Goal: Use online tool/utility: Utilize a website feature to perform a specific function

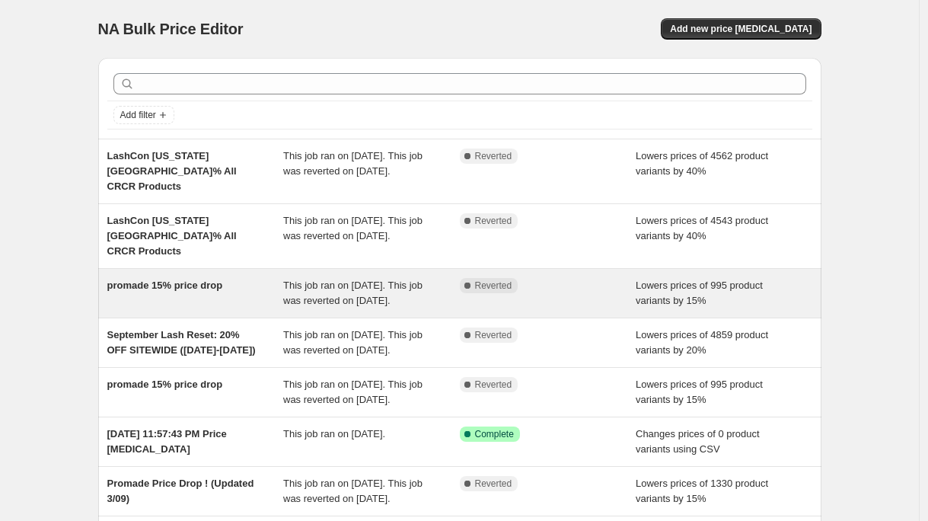
click at [255, 283] on div "promade 15% price drop" at bounding box center [195, 293] width 177 height 30
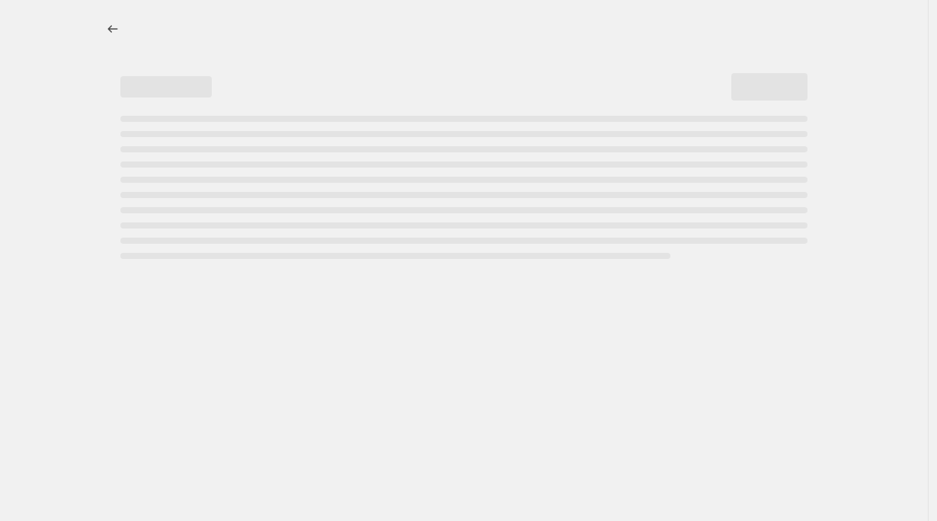
select select "percentage"
select select "collection"
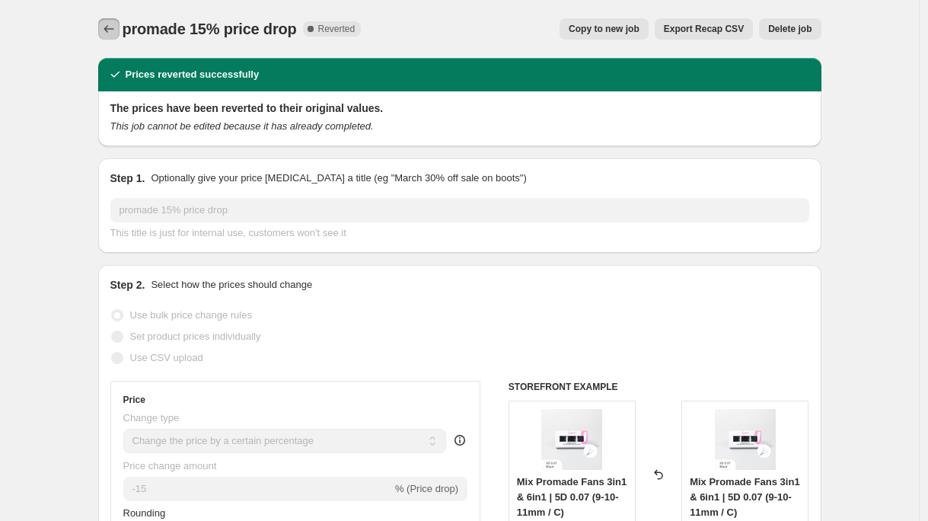
click at [117, 34] on icon "Price change jobs" at bounding box center [108, 28] width 15 height 15
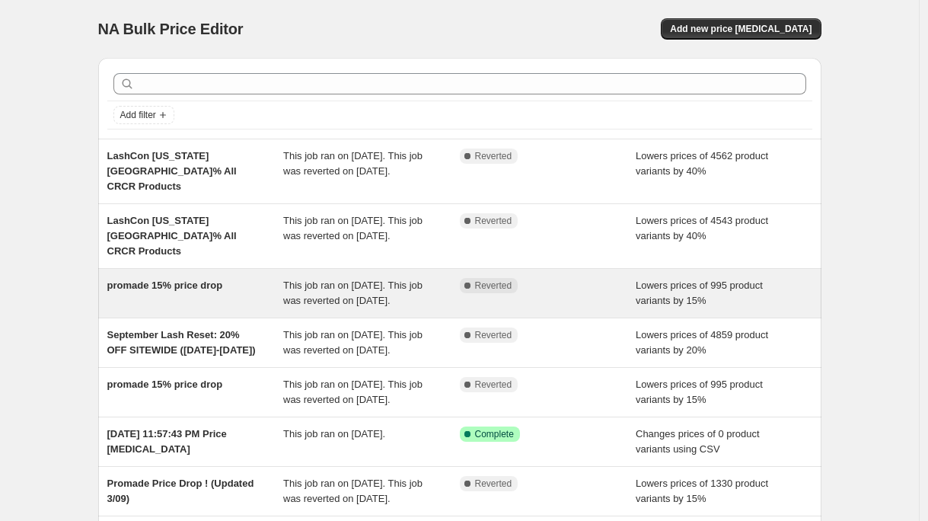
click at [275, 301] on div "promade 15% price drop" at bounding box center [195, 293] width 177 height 30
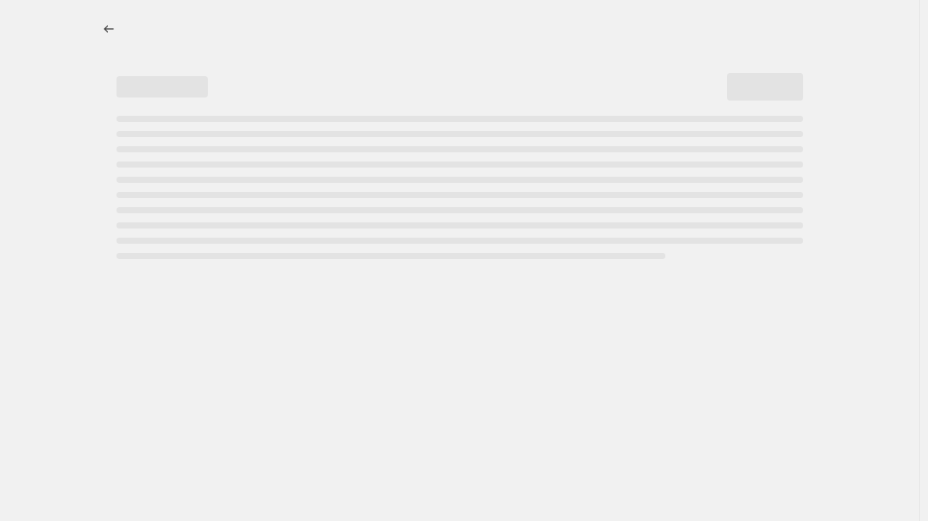
select select "percentage"
select select "collection"
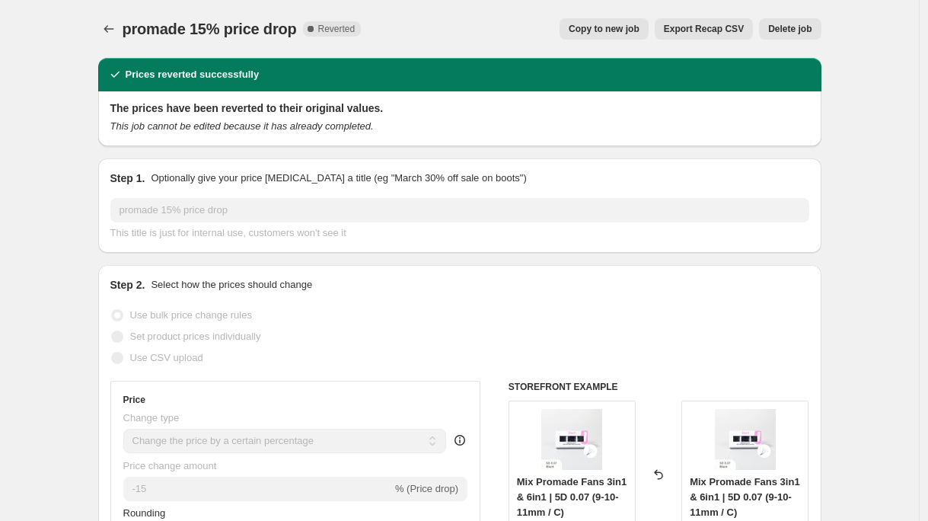
click at [625, 33] on span "Copy to new job" at bounding box center [604, 29] width 71 height 12
select select "percentage"
select select "collection"
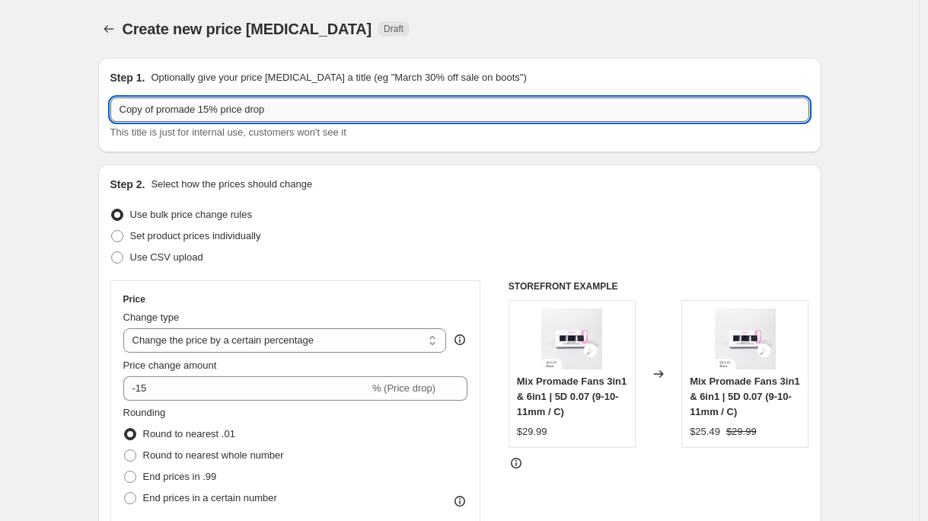
click at [171, 108] on input "Copy of promade 15% price drop" at bounding box center [459, 109] width 699 height 24
drag, startPoint x: 161, startPoint y: 113, endPoint x: 46, endPoint y: 112, distance: 115.0
type input "promade 15% price drop"
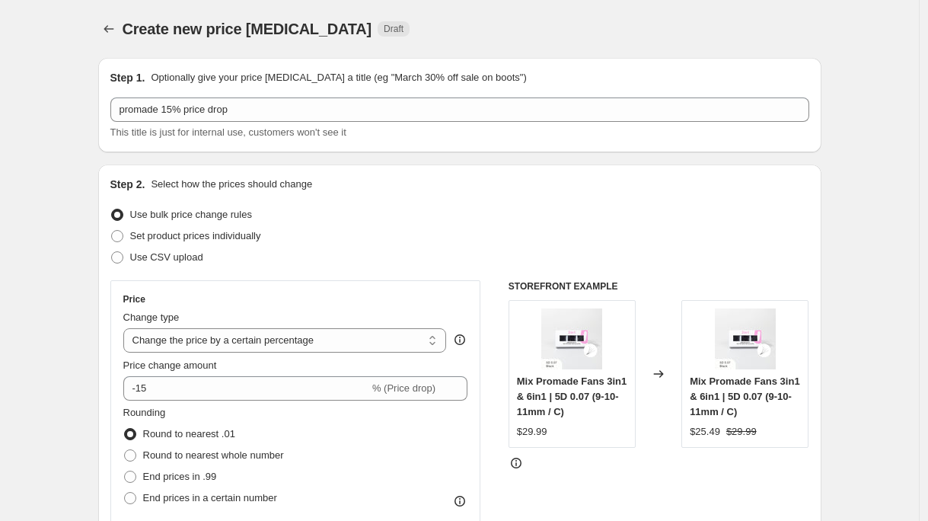
scroll to position [1197, 0]
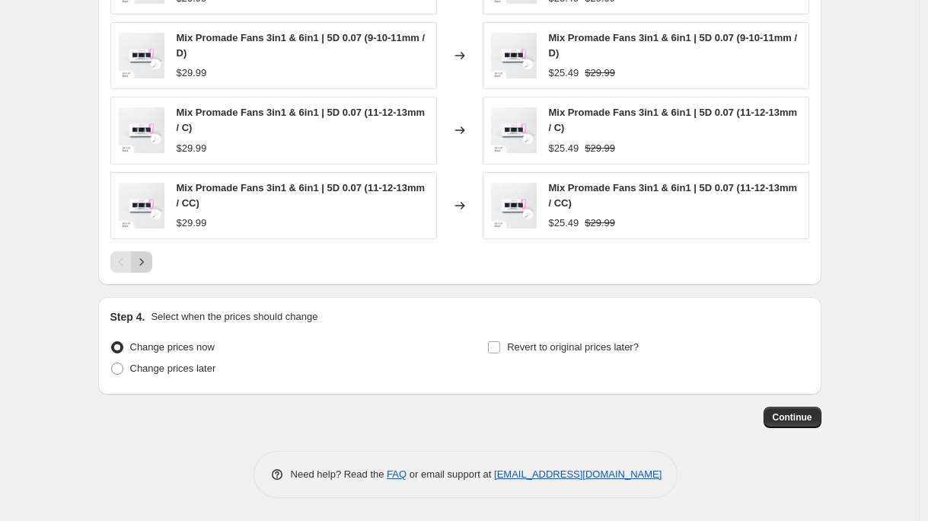
click at [148, 263] on icon "Next" at bounding box center [141, 261] width 15 height 15
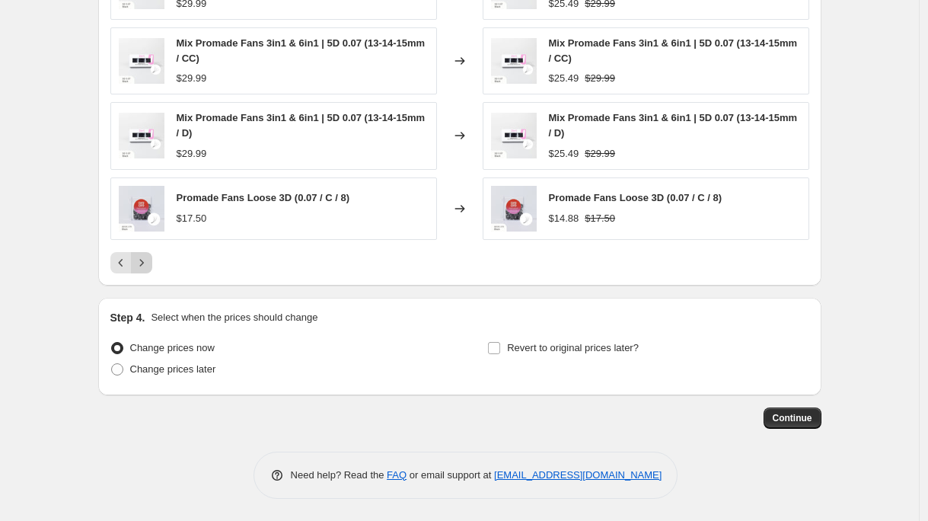
click at [148, 263] on icon "Next" at bounding box center [141, 262] width 15 height 15
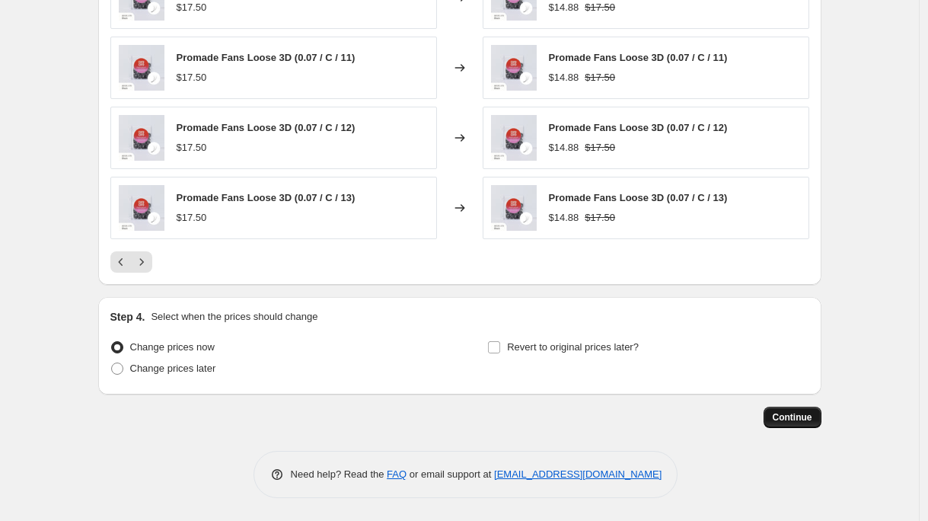
click at [790, 419] on span "Continue" at bounding box center [793, 417] width 40 height 12
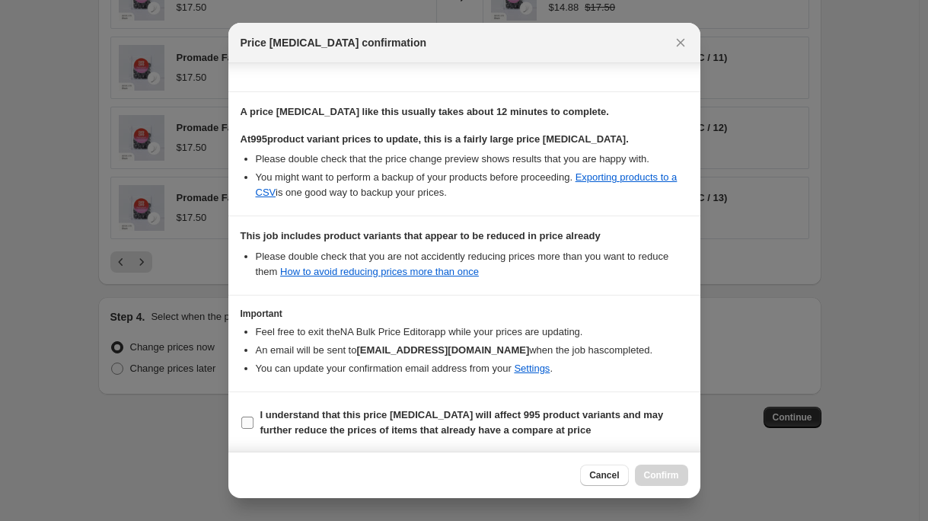
scroll to position [204, 0]
click at [420, 429] on b "I understand that this price [MEDICAL_DATA] will affect 995 product variants an…" at bounding box center [462, 420] width 404 height 27
click at [254, 427] on input "I understand that this price [MEDICAL_DATA] will affect 995 product variants an…" at bounding box center [247, 421] width 12 height 12
checkbox input "true"
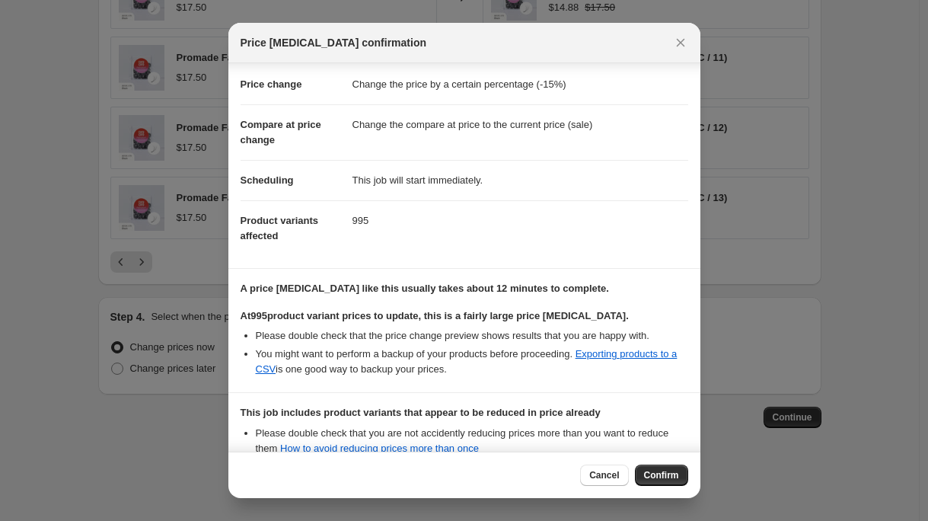
scroll to position [0, 0]
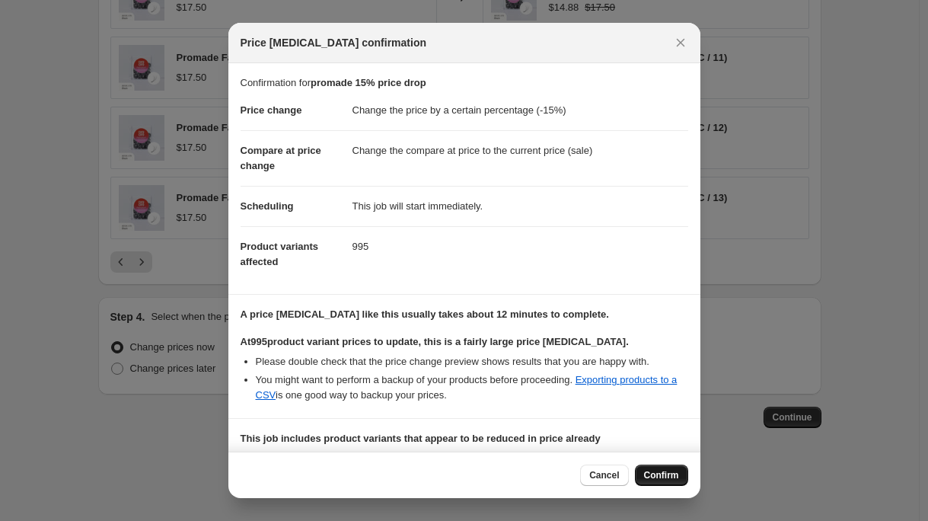
click at [662, 474] on span "Confirm" at bounding box center [661, 475] width 35 height 12
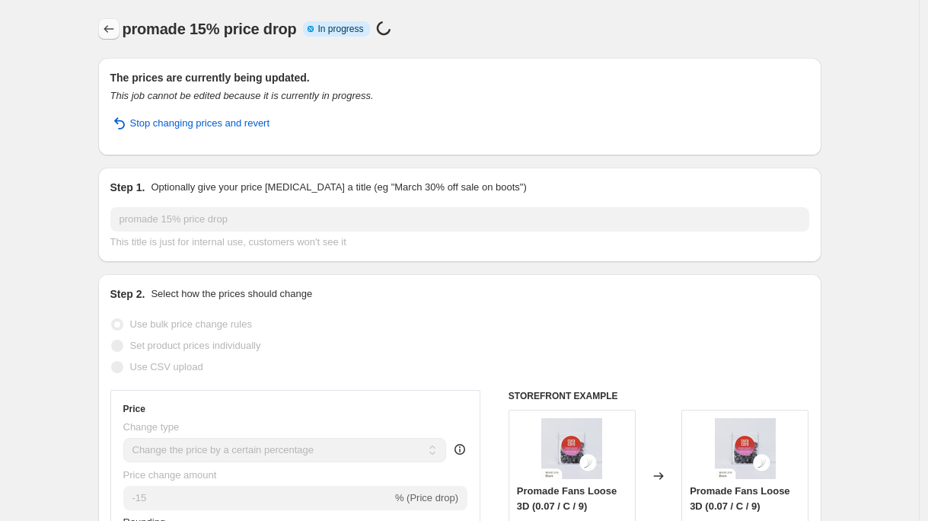
click at [110, 36] on icon "Price change jobs" at bounding box center [108, 28] width 15 height 15
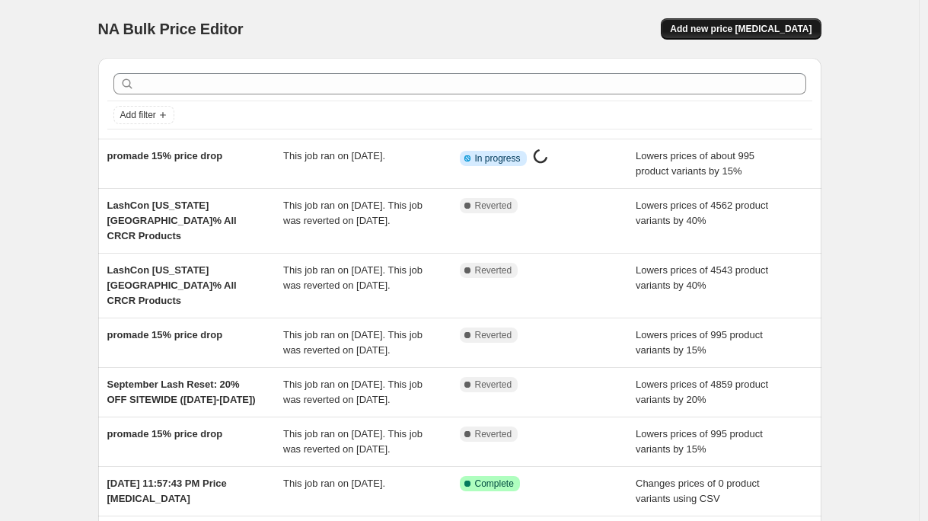
click at [753, 26] on span "Add new price [MEDICAL_DATA]" at bounding box center [741, 29] width 142 height 12
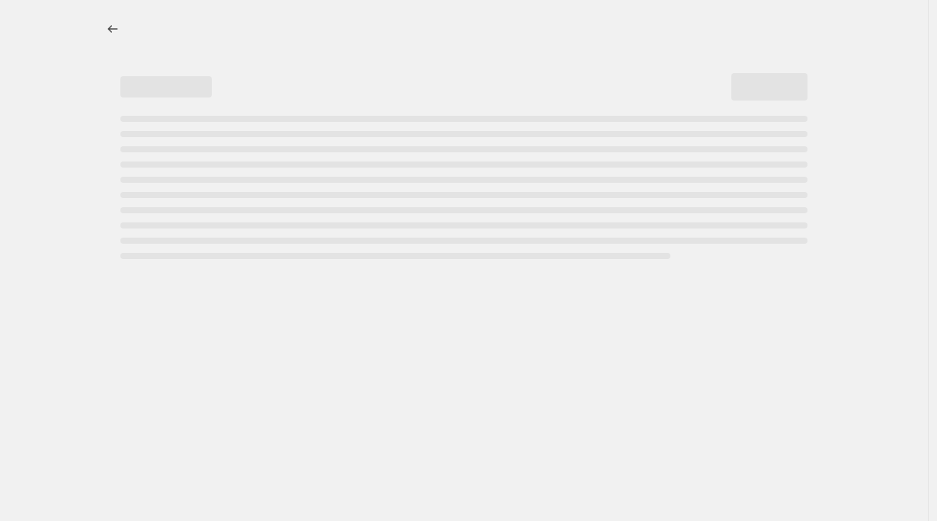
select select "percentage"
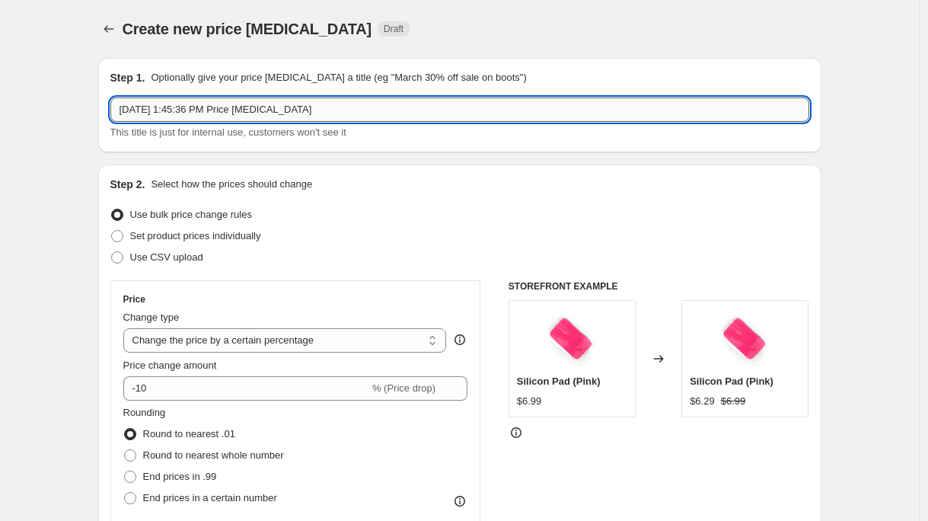
click at [331, 112] on input "[DATE] 1:45:36 PM Price [MEDICAL_DATA]" at bounding box center [459, 109] width 699 height 24
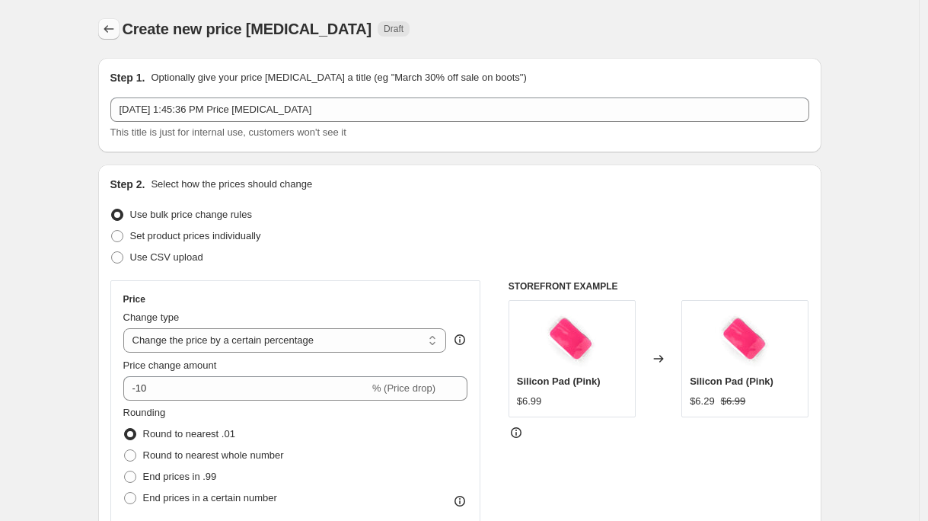
click at [117, 30] on icon "Price change jobs" at bounding box center [108, 28] width 15 height 15
